Goal: Task Accomplishment & Management: Use online tool/utility

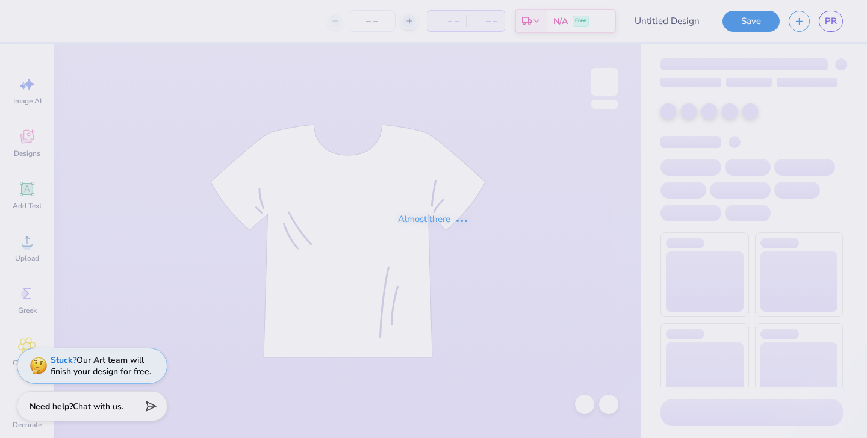
type input "Pennant ucsd"
type input "50"
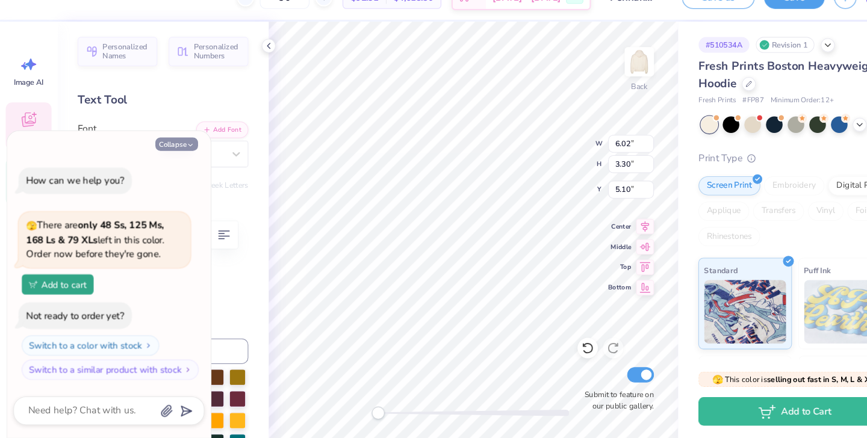
click at [176, 161] on button "Collapse" at bounding box center [167, 159] width 40 height 13
type textarea "x"
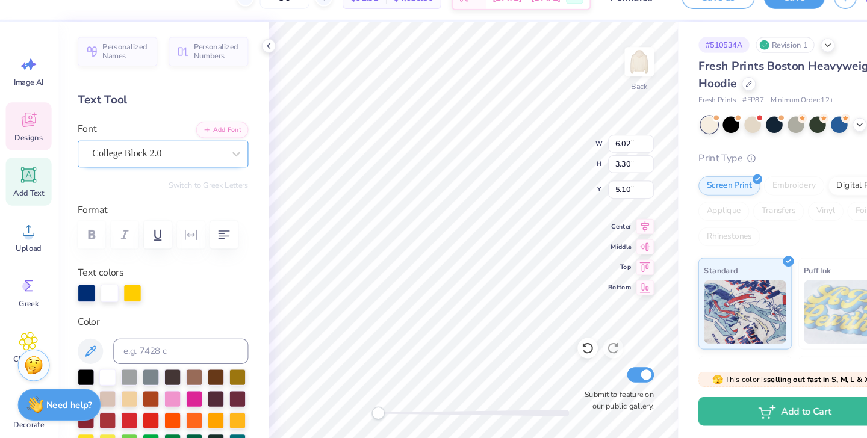
click at [148, 173] on div "College Block 2.0" at bounding box center [149, 168] width 126 height 19
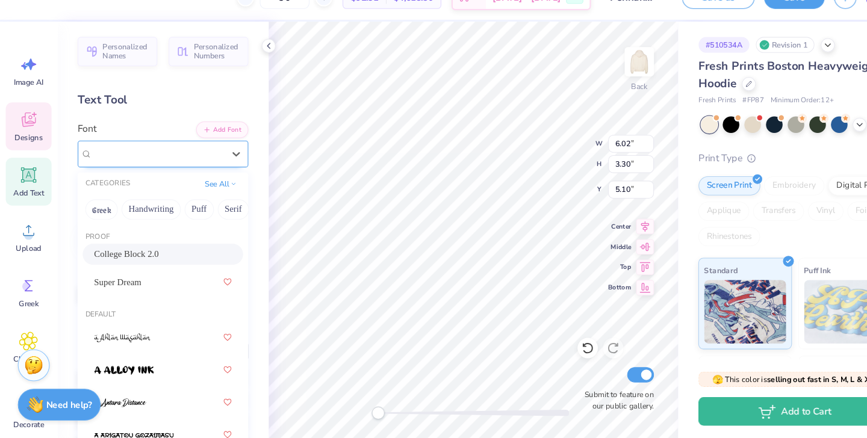
click at [148, 173] on span "College Block 2.0" at bounding box center [120, 169] width 66 height 14
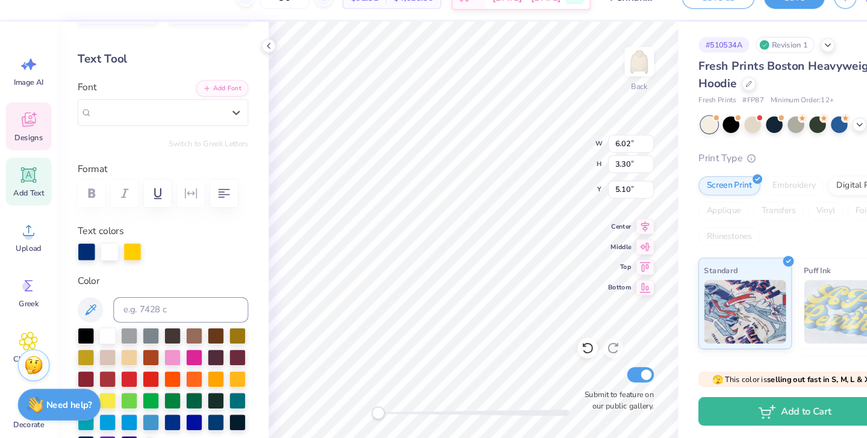
scroll to position [45, 0]
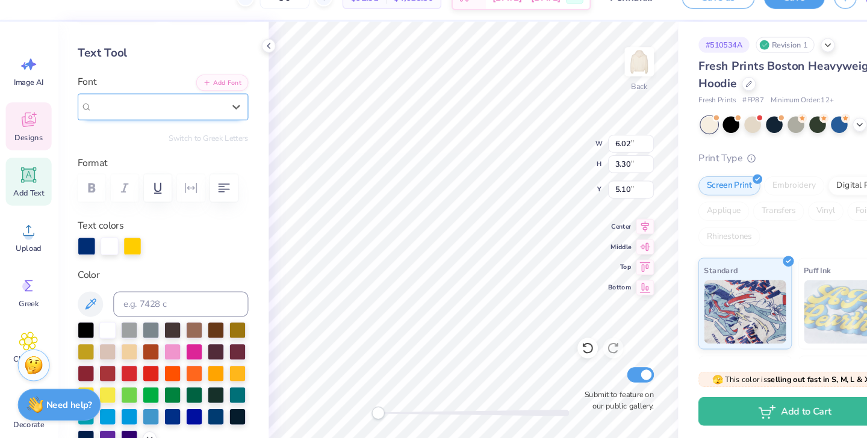
click at [150, 129] on span "College Block 2.0" at bounding box center [120, 124] width 66 height 14
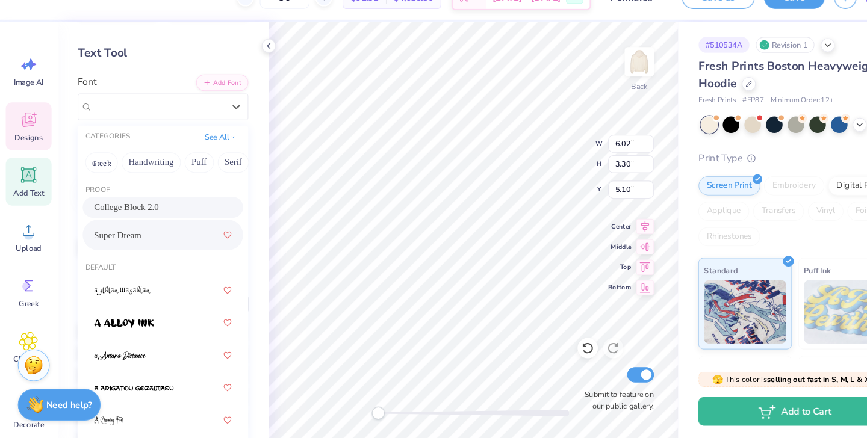
click at [134, 240] on span "Super Dream" at bounding box center [111, 246] width 45 height 13
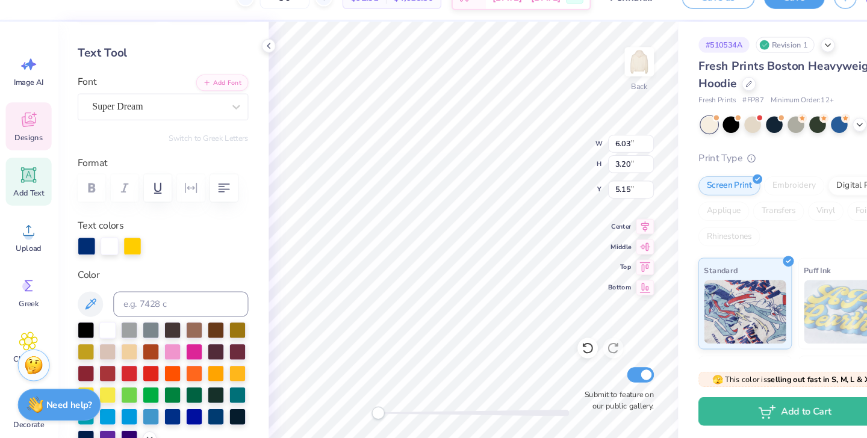
type input "10.58"
type input "5.12"
type input "4.30"
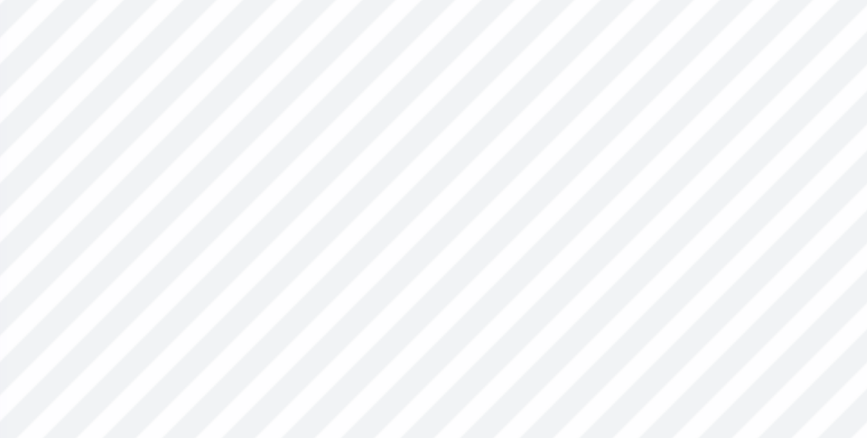
type input "6.03"
type input "3.20"
type input "5.15"
type input "10.58"
type input "5.12"
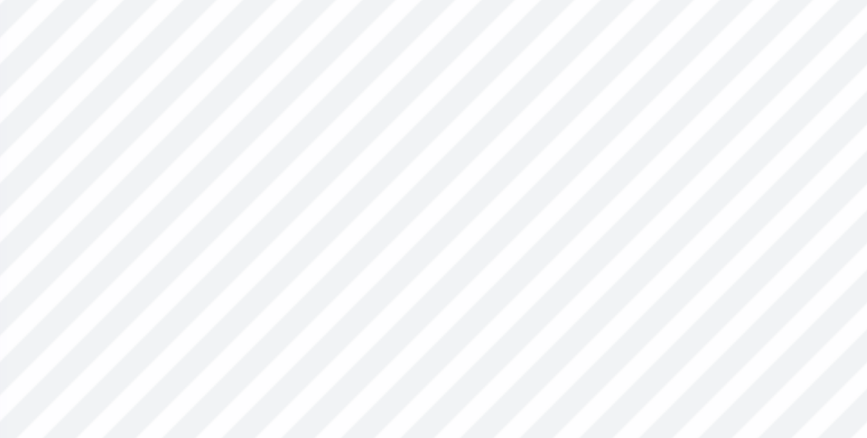
type input "4.19"
type input "10.58"
type input "5.12"
type input "4.19"
type input "6.03"
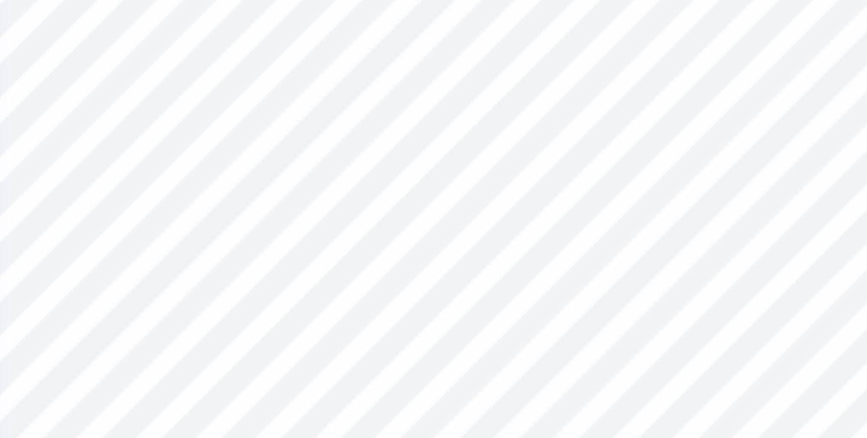
type input "3.20"
type input "5.15"
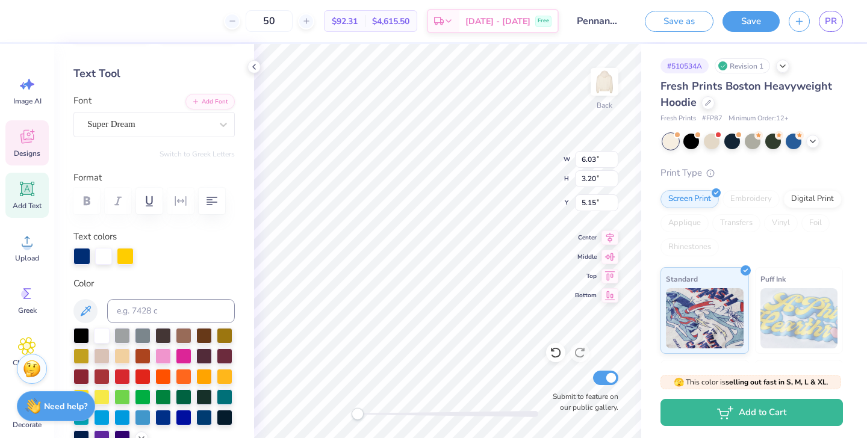
type input "10.58"
type input "5.12"
type input "4.19"
type input "9.42"
type input "4.81"
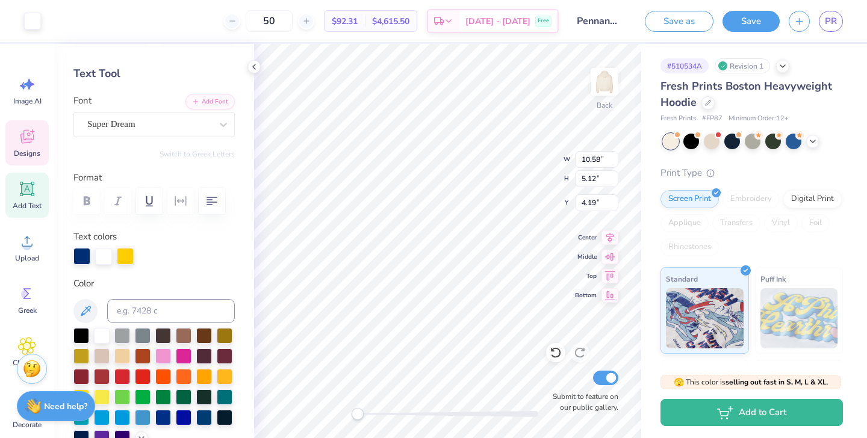
type input "4.37"
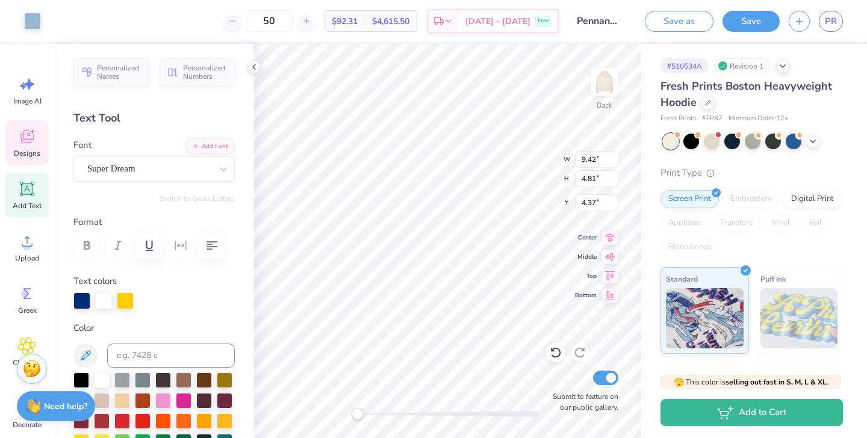
click at [24, 190] on icon at bounding box center [27, 189] width 11 height 11
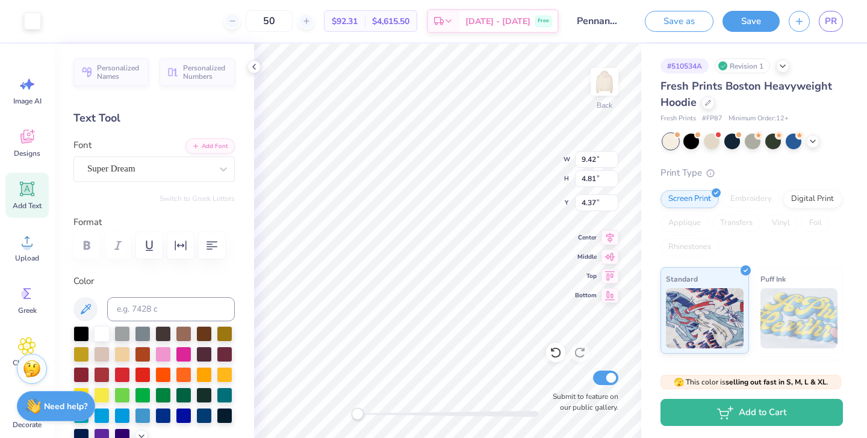
type input "7.05"
type input "2.04"
type input "5.73"
type input "9.42"
type input "4.81"
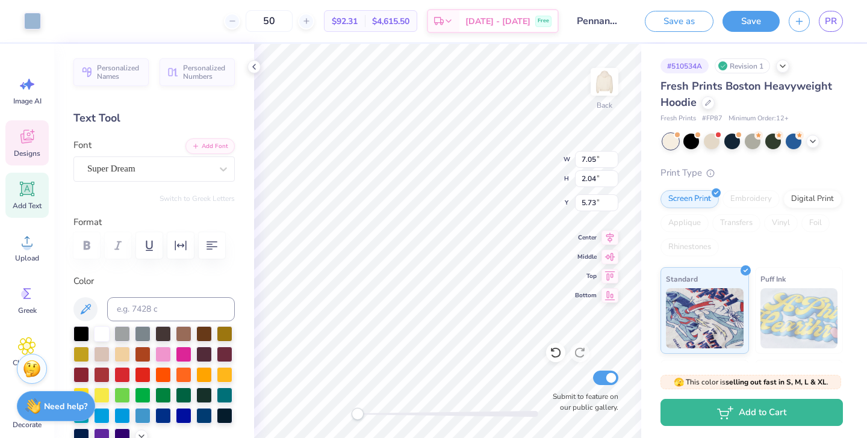
type input "4.37"
click at [252, 68] on icon at bounding box center [254, 67] width 10 height 10
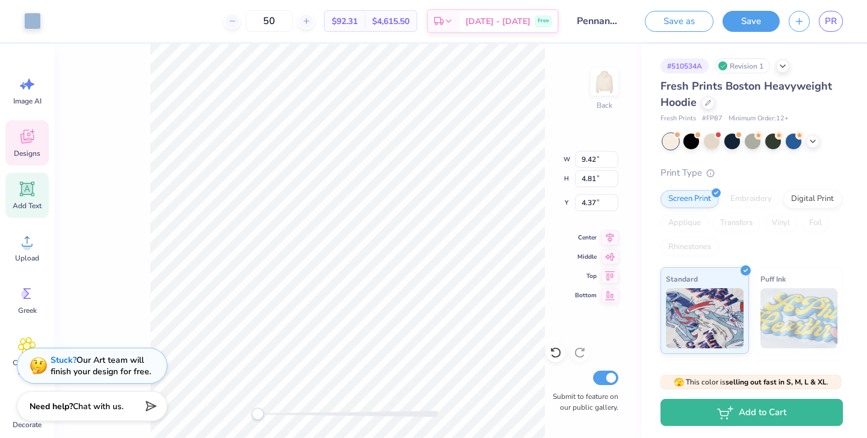
type input "10.58"
type input "5.12"
click at [31, 28] on div at bounding box center [32, 19] width 17 height 17
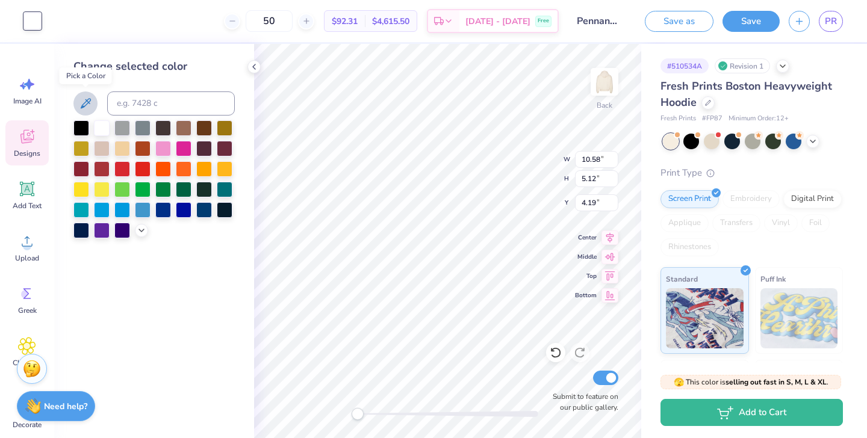
click at [88, 96] on icon at bounding box center [85, 103] width 14 height 14
type input "4.19"
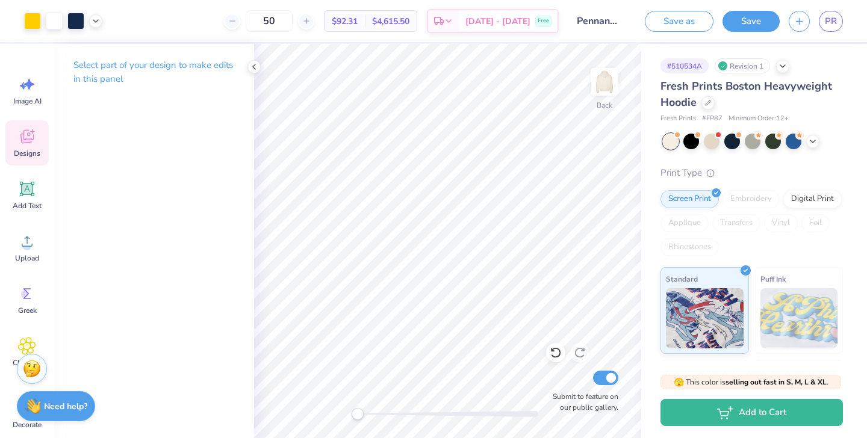
click at [31, 147] on div "Designs" at bounding box center [26, 142] width 43 height 45
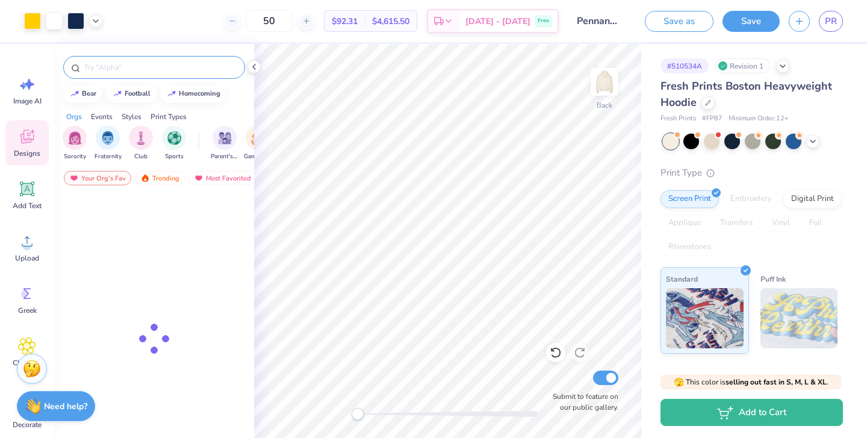
click at [166, 60] on div at bounding box center [154, 67] width 182 height 23
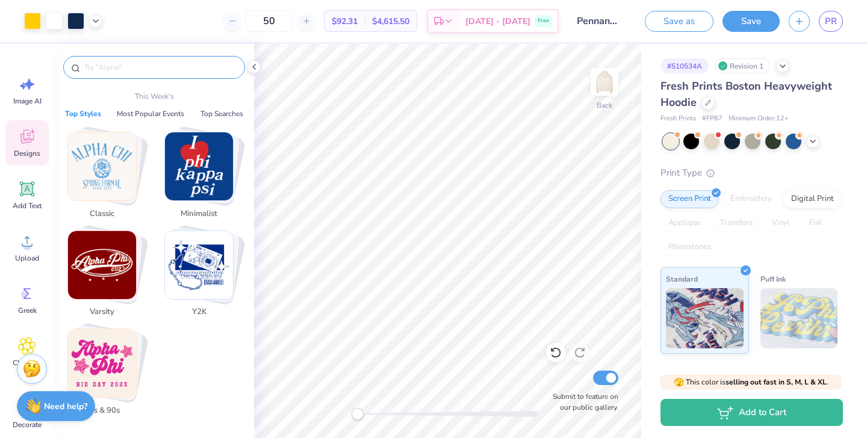
click at [99, 64] on input "text" at bounding box center [160, 67] width 154 height 12
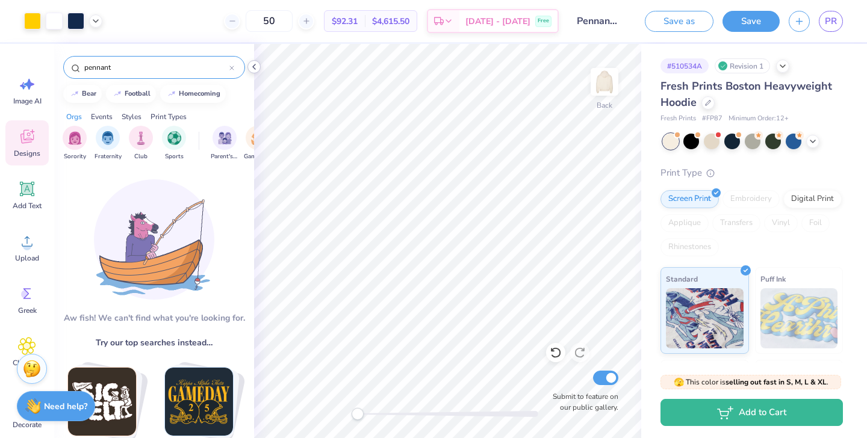
type input "pennant"
click at [255, 71] on icon at bounding box center [254, 67] width 10 height 10
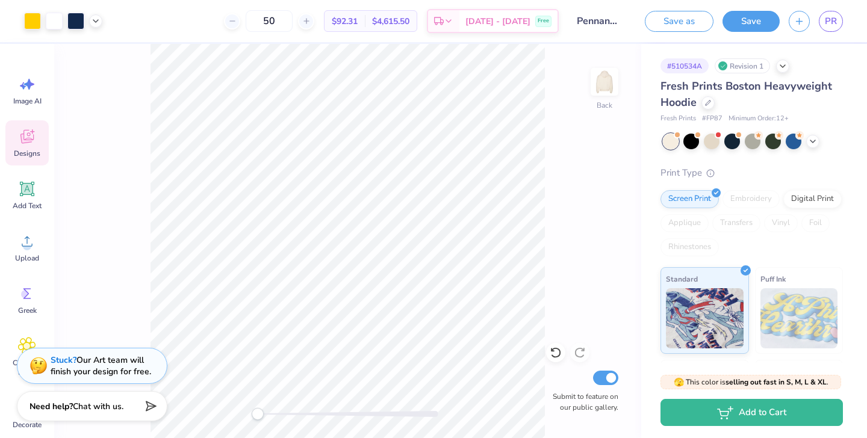
click at [27, 135] on icon at bounding box center [26, 137] width 13 height 14
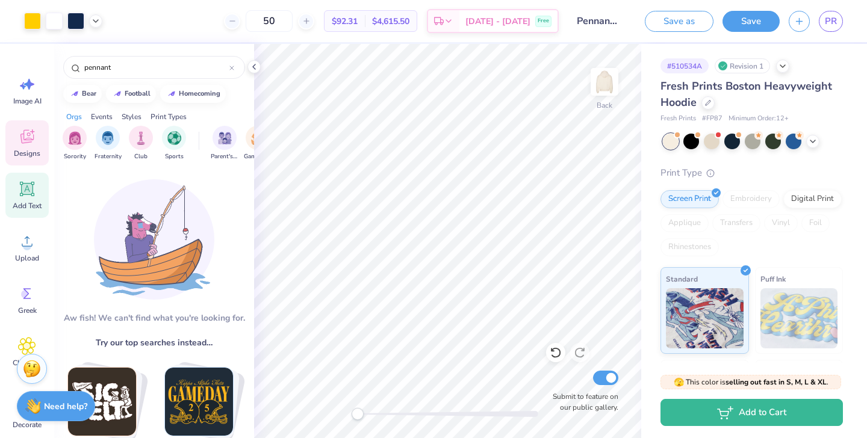
scroll to position [89, 0]
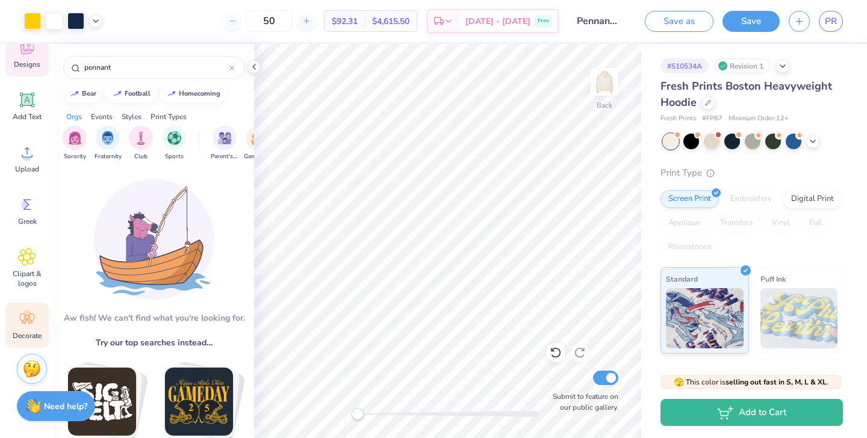
click at [26, 312] on circle at bounding box center [27, 314] width 8 height 8
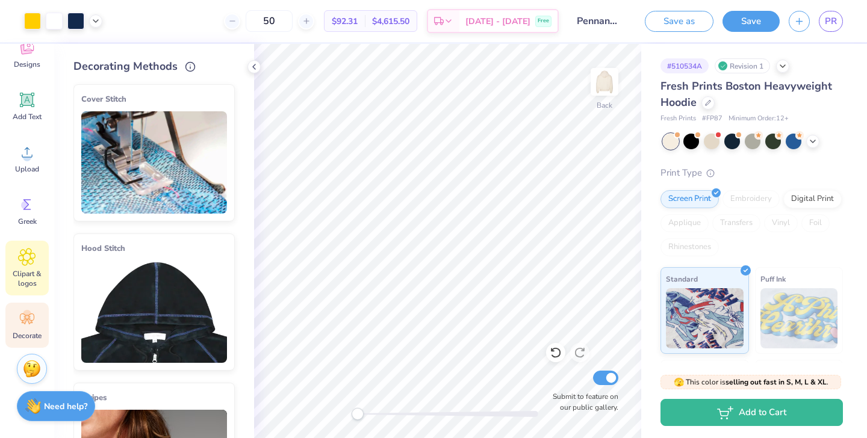
click at [25, 276] on span "Clipart & logos" at bounding box center [27, 278] width 40 height 19
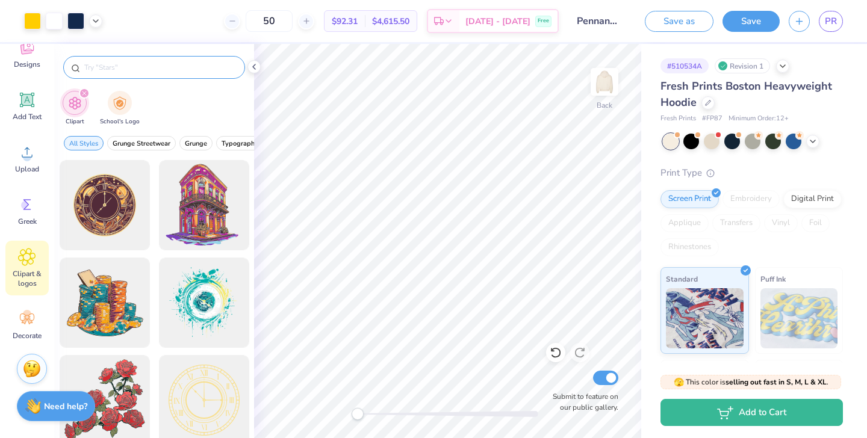
click at [128, 75] on div at bounding box center [154, 67] width 182 height 23
click at [100, 66] on input "text" at bounding box center [160, 67] width 154 height 12
type input "triangle"
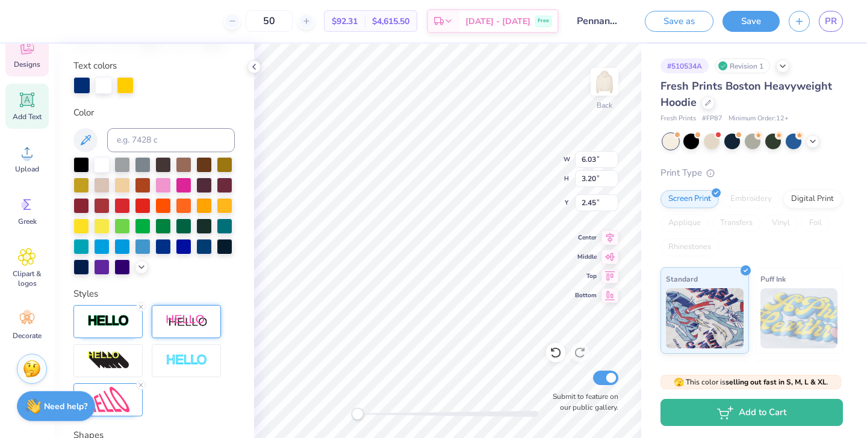
scroll to position [0, 0]
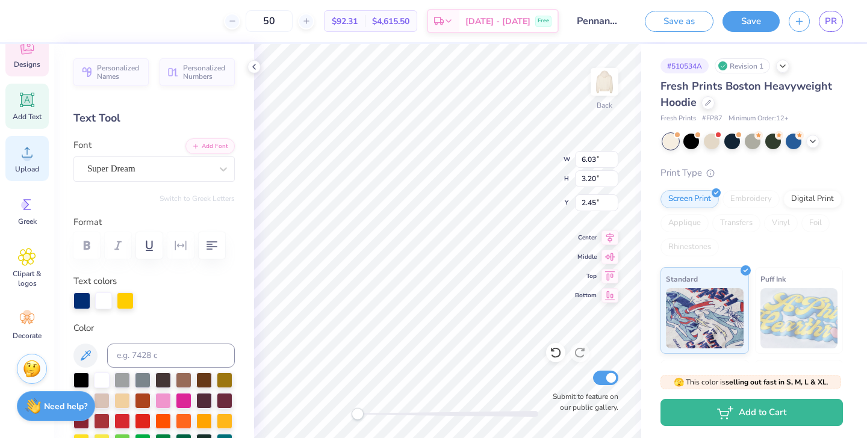
click at [28, 153] on icon at bounding box center [27, 152] width 18 height 18
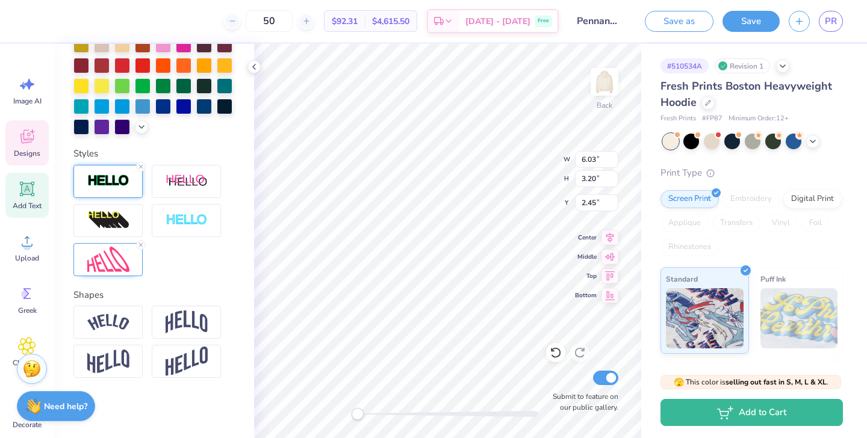
scroll to position [138, 0]
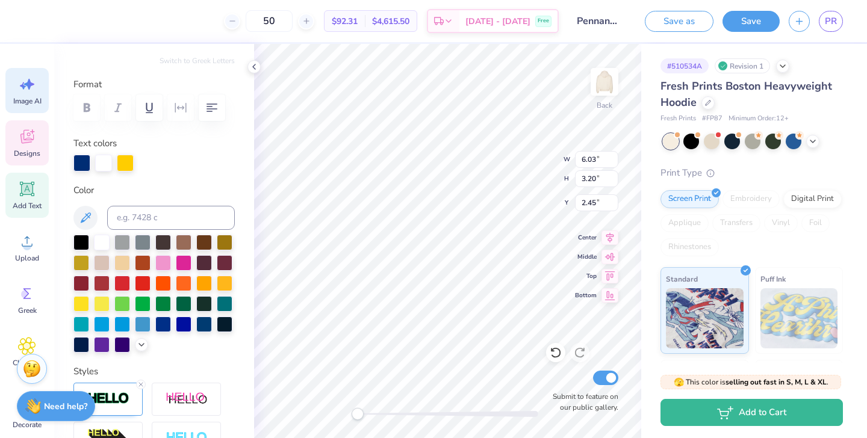
click at [23, 97] on span "Image AI" at bounding box center [27, 101] width 28 height 10
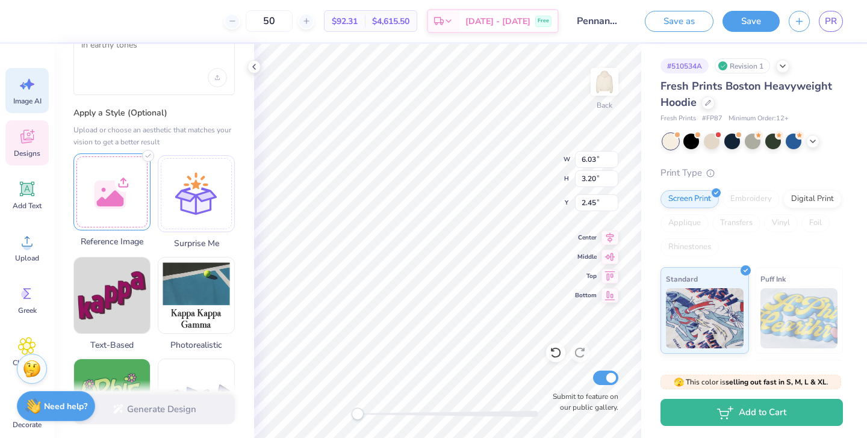
scroll to position [0, 0]
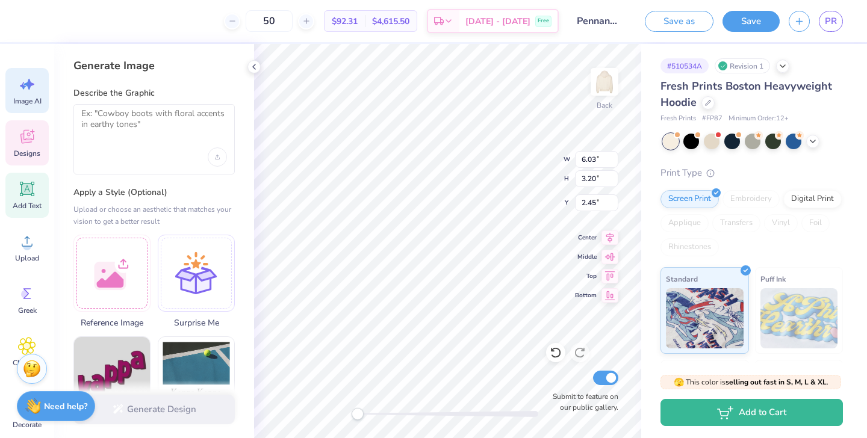
click at [19, 194] on icon at bounding box center [27, 189] width 18 height 18
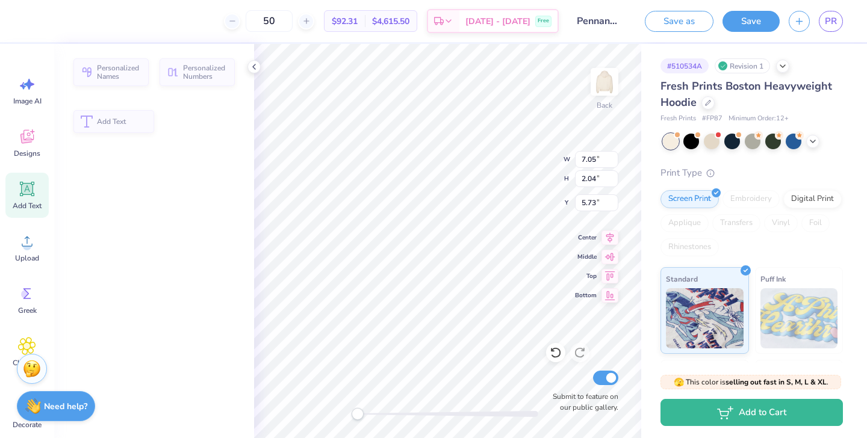
type input "7.05"
type input "2.04"
type input "5.73"
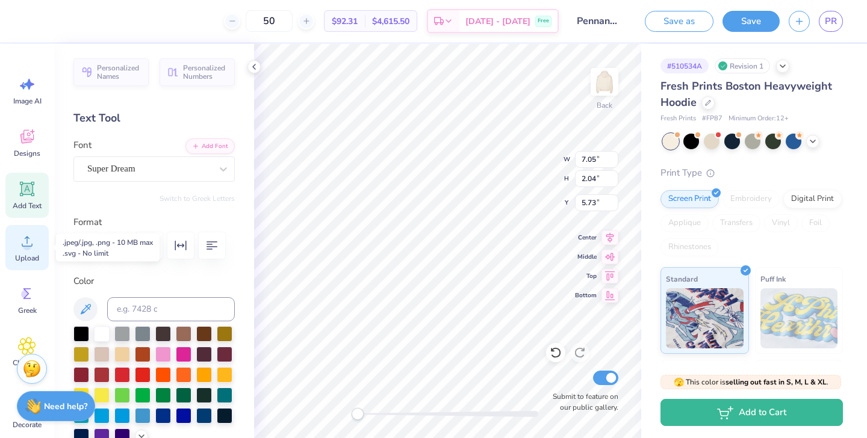
click at [27, 255] on span "Upload" at bounding box center [27, 258] width 24 height 10
click at [14, 241] on div "Upload" at bounding box center [26, 247] width 43 height 45
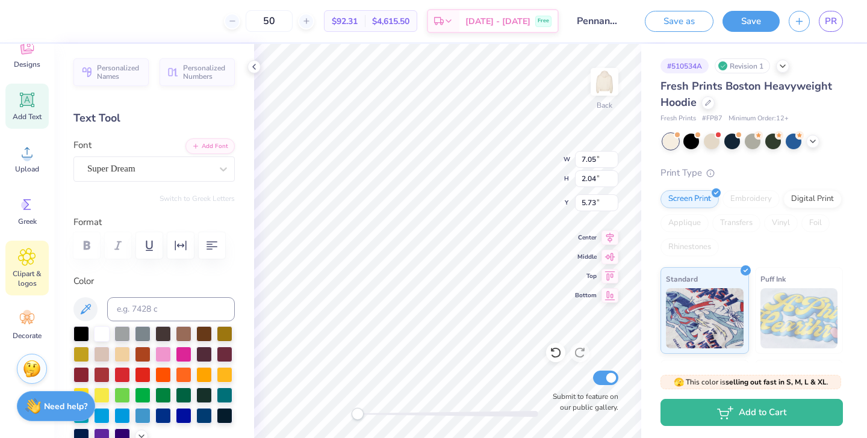
click at [33, 271] on span "Clipart & logos" at bounding box center [27, 278] width 40 height 19
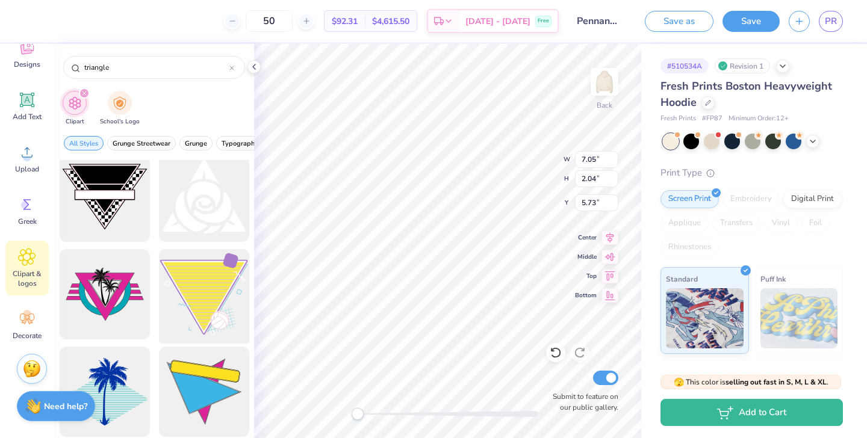
scroll to position [0, 0]
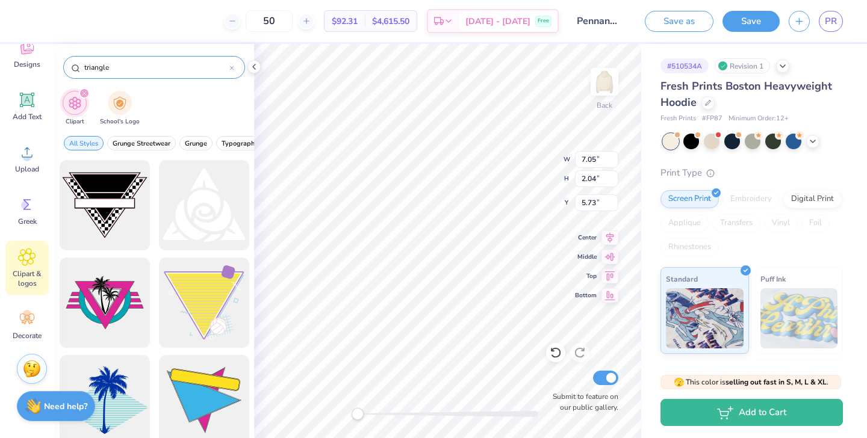
click at [138, 60] on div "triangle" at bounding box center [154, 67] width 182 height 23
click at [129, 66] on input "triangle" at bounding box center [156, 67] width 146 height 12
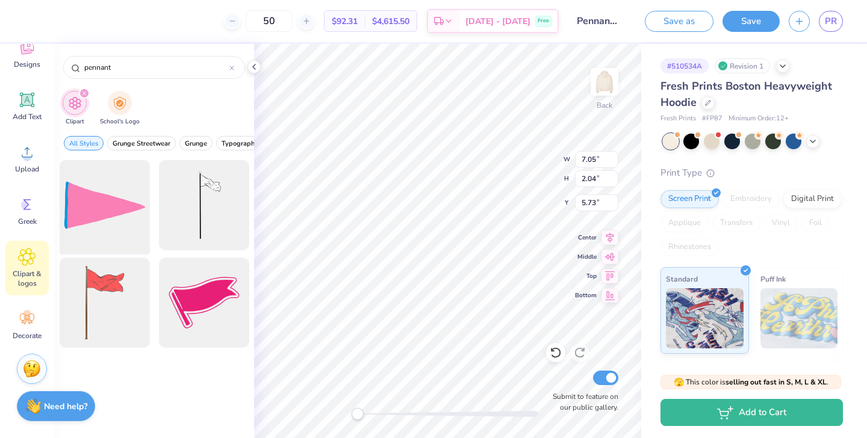
type input "pennant"
click at [97, 205] on div at bounding box center [104, 205] width 99 height 99
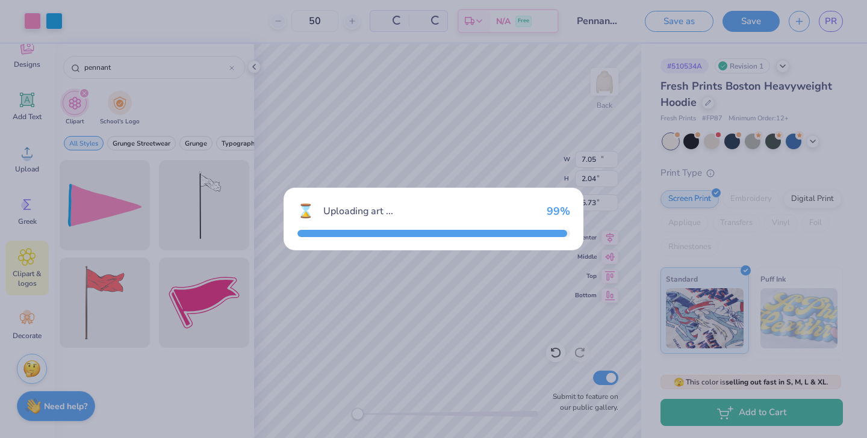
type input "15.00"
type input "8.74"
type input "3.00"
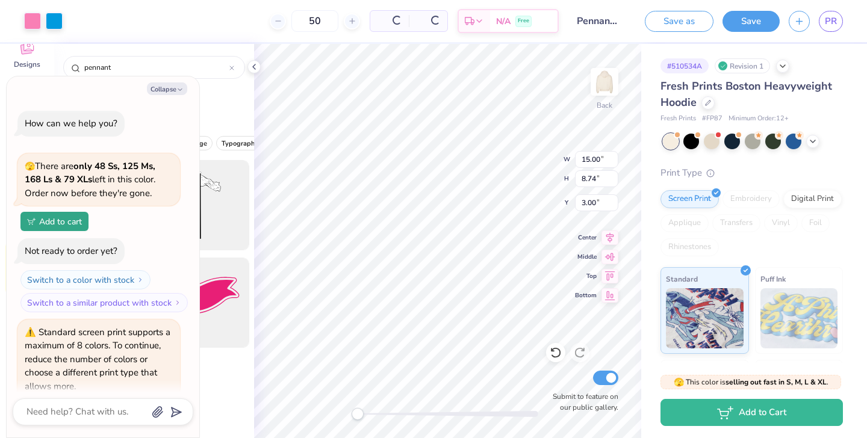
scroll to position [49, 0]
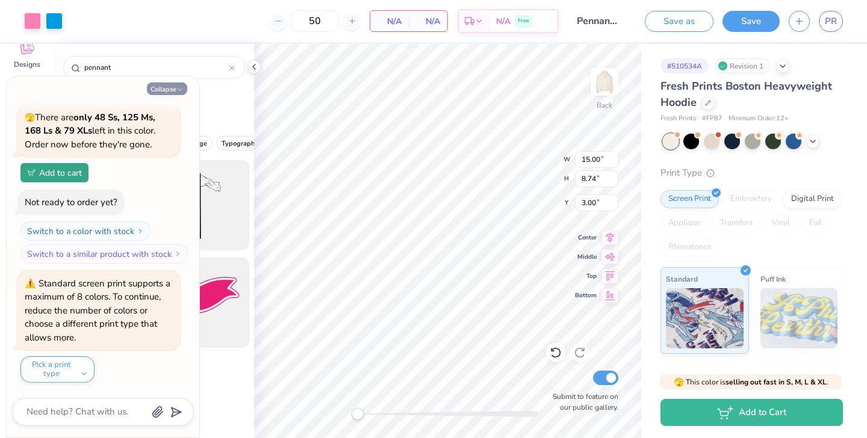
click at [173, 87] on button "Collapse" at bounding box center [167, 88] width 40 height 13
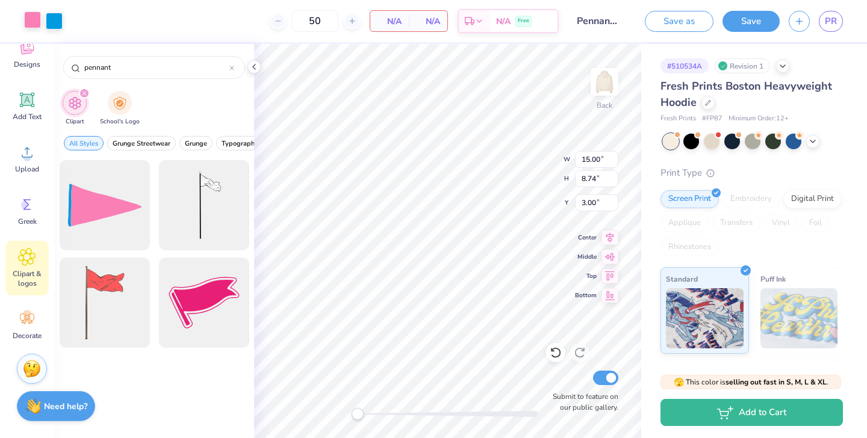
click at [34, 26] on div at bounding box center [32, 19] width 17 height 17
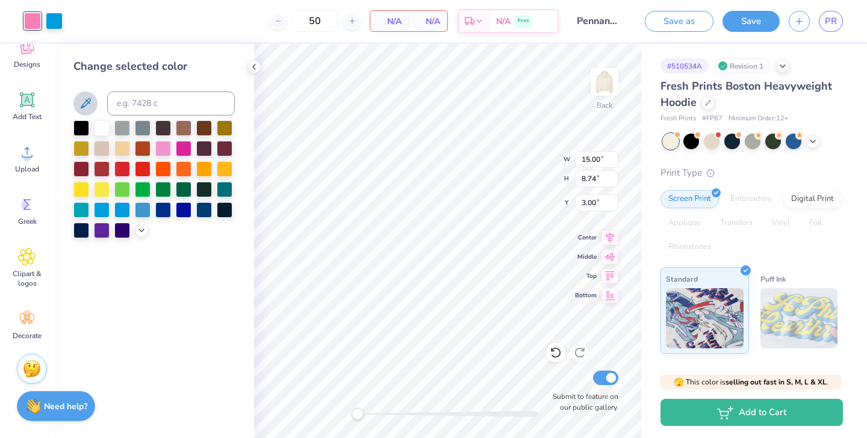
click at [85, 104] on icon at bounding box center [85, 103] width 14 height 14
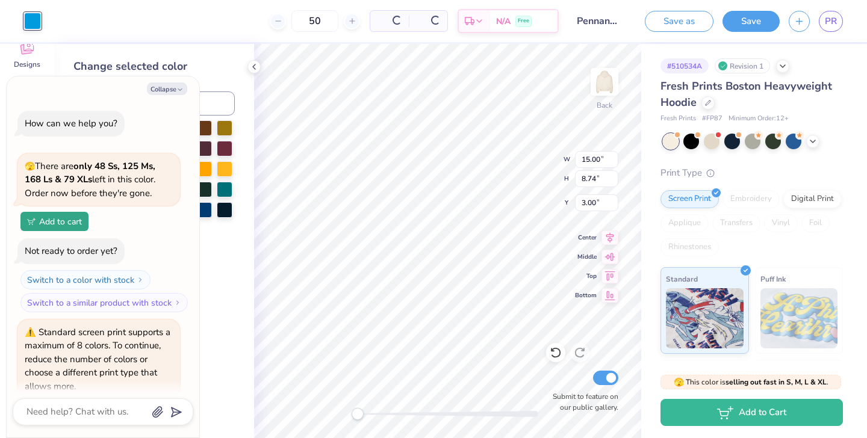
scroll to position [168, 0]
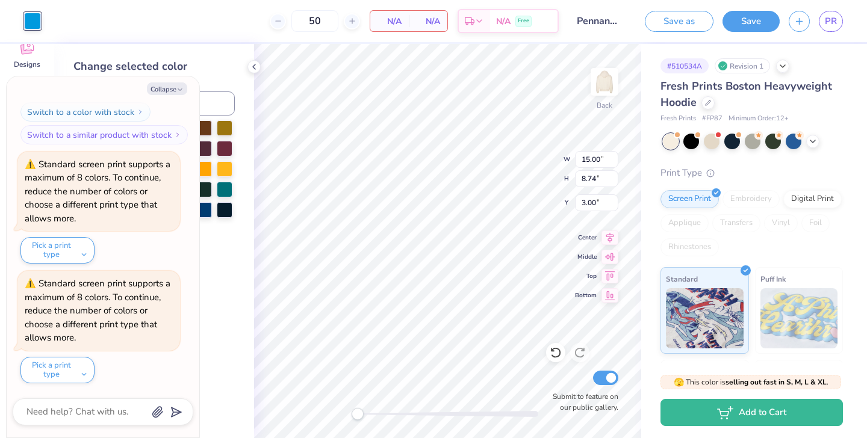
type textarea "x"
type input "7.49"
type input "4.37"
type input "7.37"
type textarea "x"
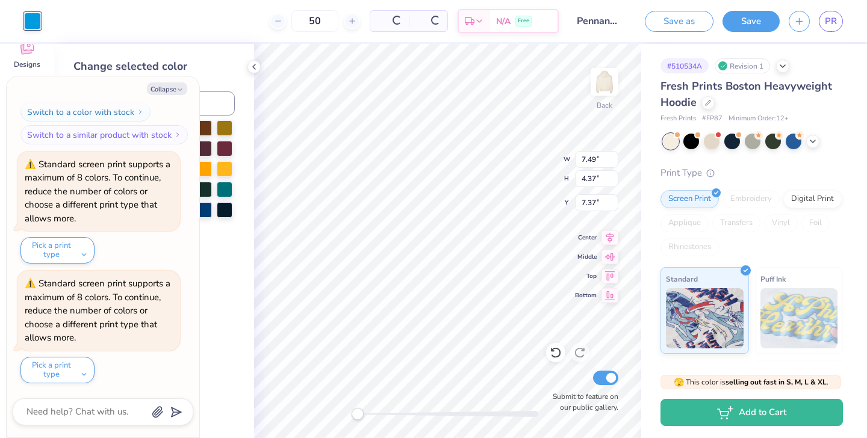
type input "7.05"
type input "2.04"
type input "5.73"
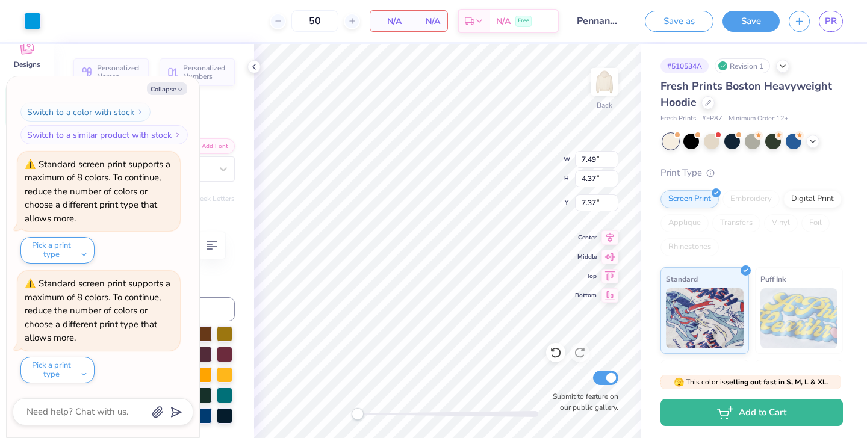
type textarea "x"
type input "9.11"
type input "5.06"
type input "4.61"
click at [359, 412] on div "Accessibility label" at bounding box center [357, 414] width 12 height 12
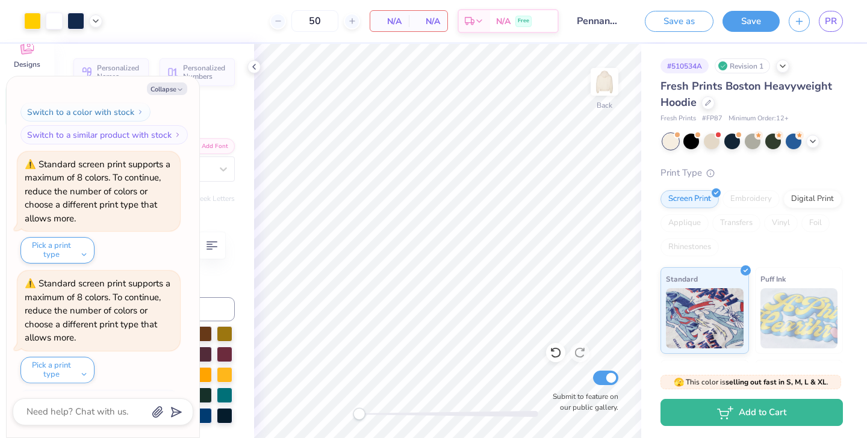
scroll to position [241, 0]
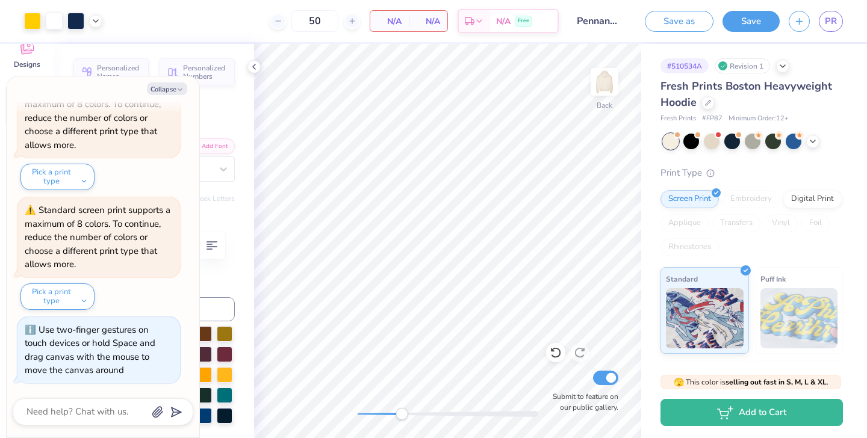
drag, startPoint x: 359, startPoint y: 415, endPoint x: 403, endPoint y: 416, distance: 44.5
click at [403, 416] on div "Accessibility label" at bounding box center [401, 414] width 12 height 12
click at [38, 25] on div at bounding box center [32, 19] width 17 height 17
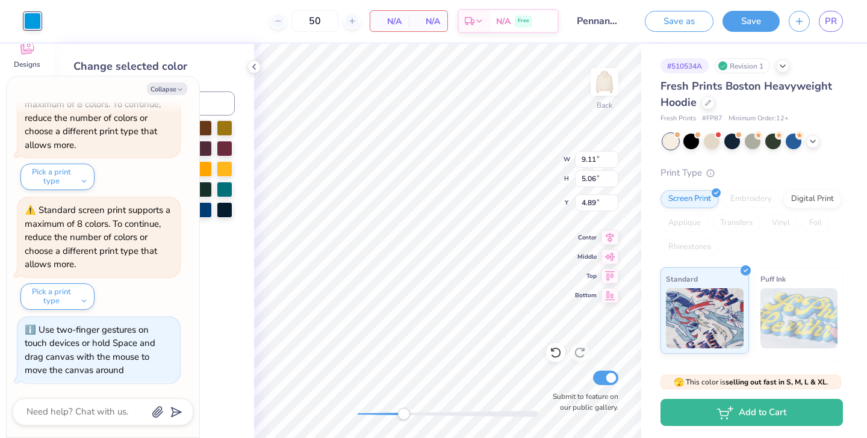
click at [31, 16] on div at bounding box center [32, 21] width 17 height 17
click at [172, 91] on button "Collapse" at bounding box center [167, 88] width 40 height 13
type textarea "x"
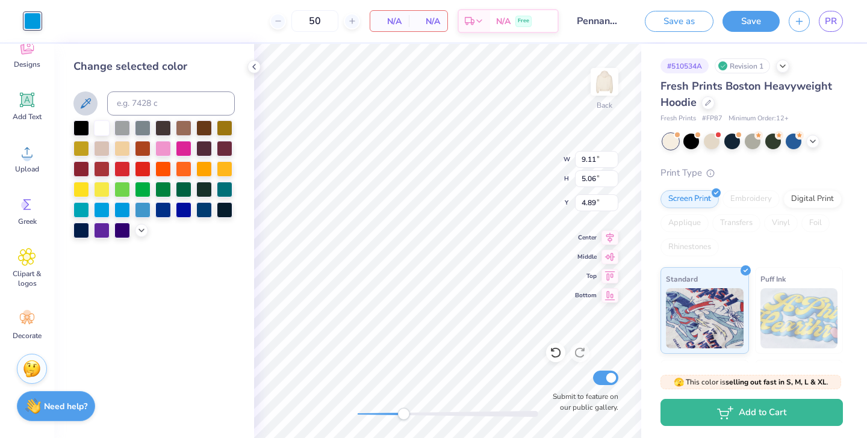
click at [85, 106] on icon at bounding box center [85, 103] width 14 height 14
click at [610, 292] on icon at bounding box center [610, 293] width 10 height 9
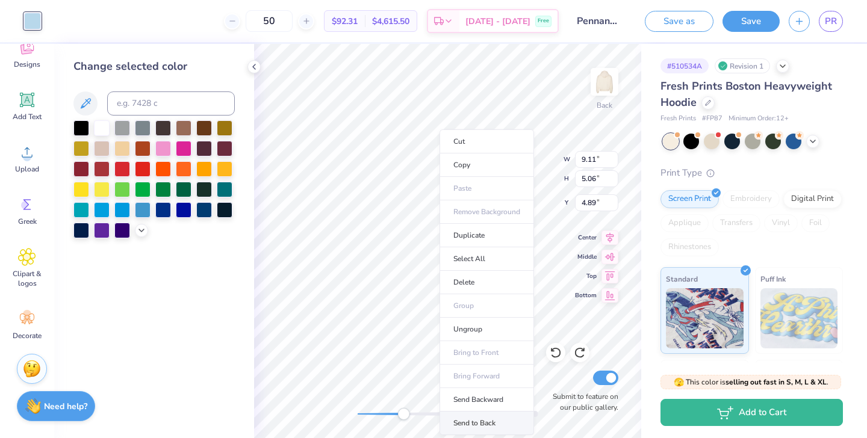
click at [489, 418] on li "Send to Back" at bounding box center [486, 423] width 94 height 23
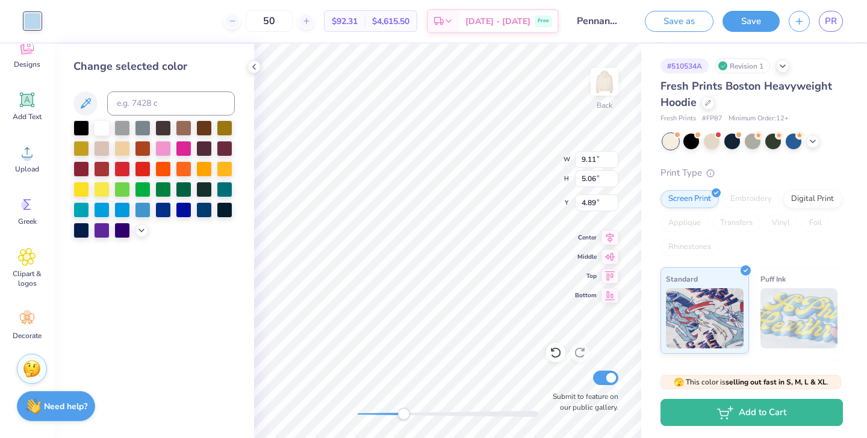
type input "6.03"
type input "3.20"
type input "5.15"
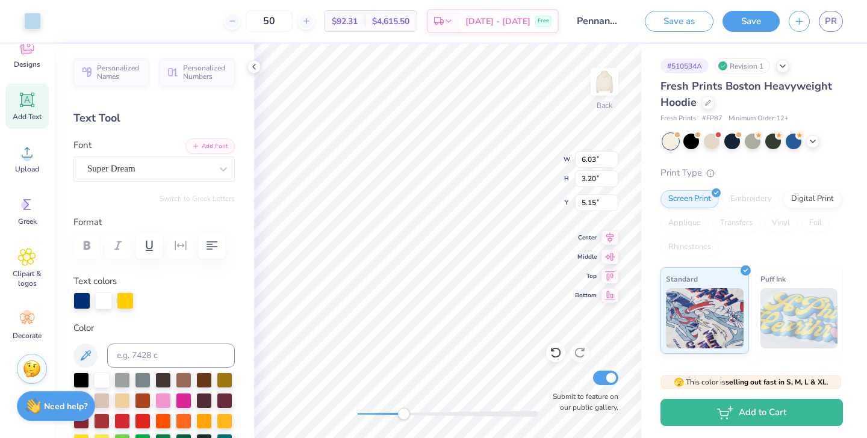
type input "9.11"
type input "5.06"
type input "4.89"
drag, startPoint x: 404, startPoint y: 417, endPoint x: 377, endPoint y: 416, distance: 27.7
click at [377, 416] on div "Accessibility label" at bounding box center [377, 414] width 12 height 12
